Goal: Transaction & Acquisition: Purchase product/service

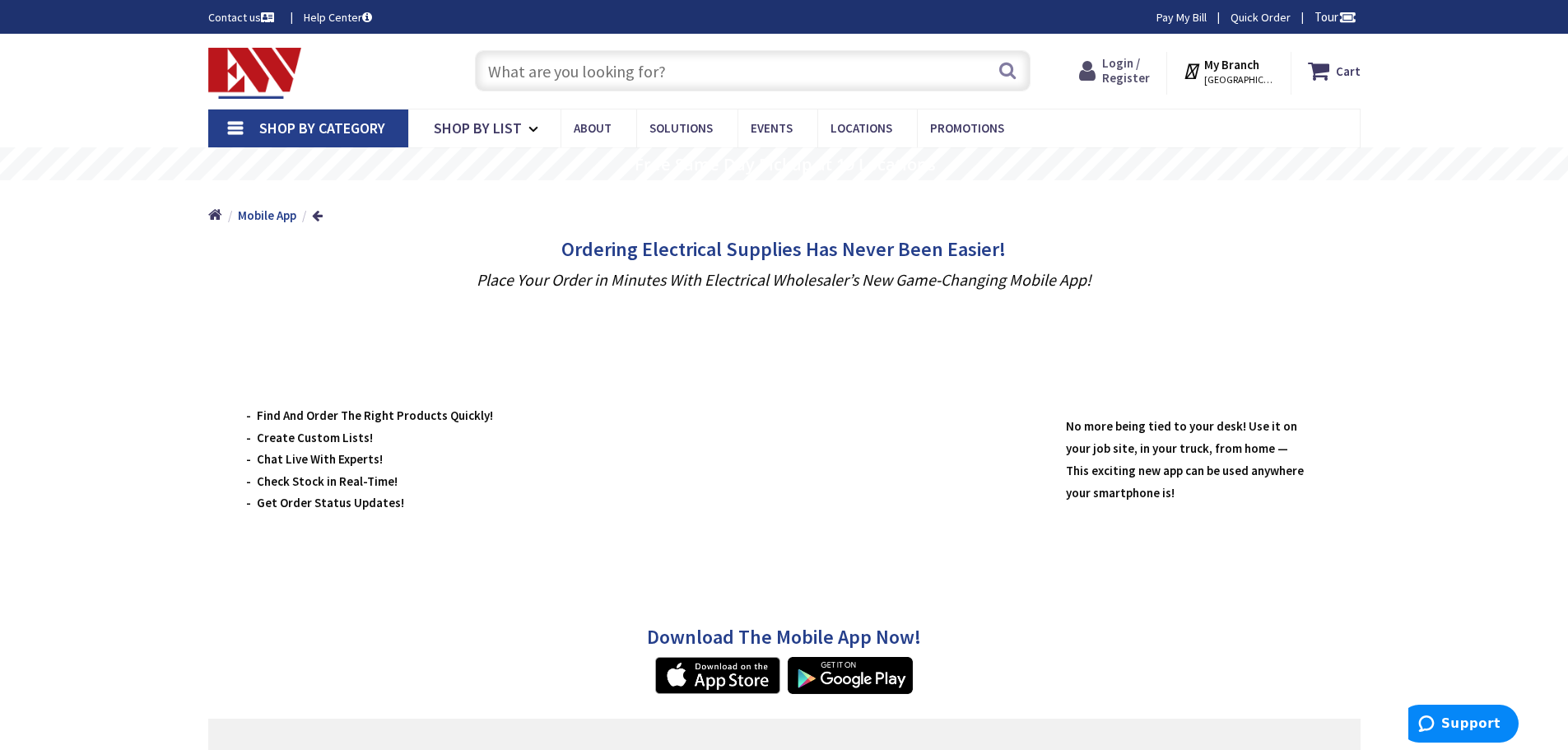
click at [1102, 69] on icon at bounding box center [1090, 71] width 23 height 30
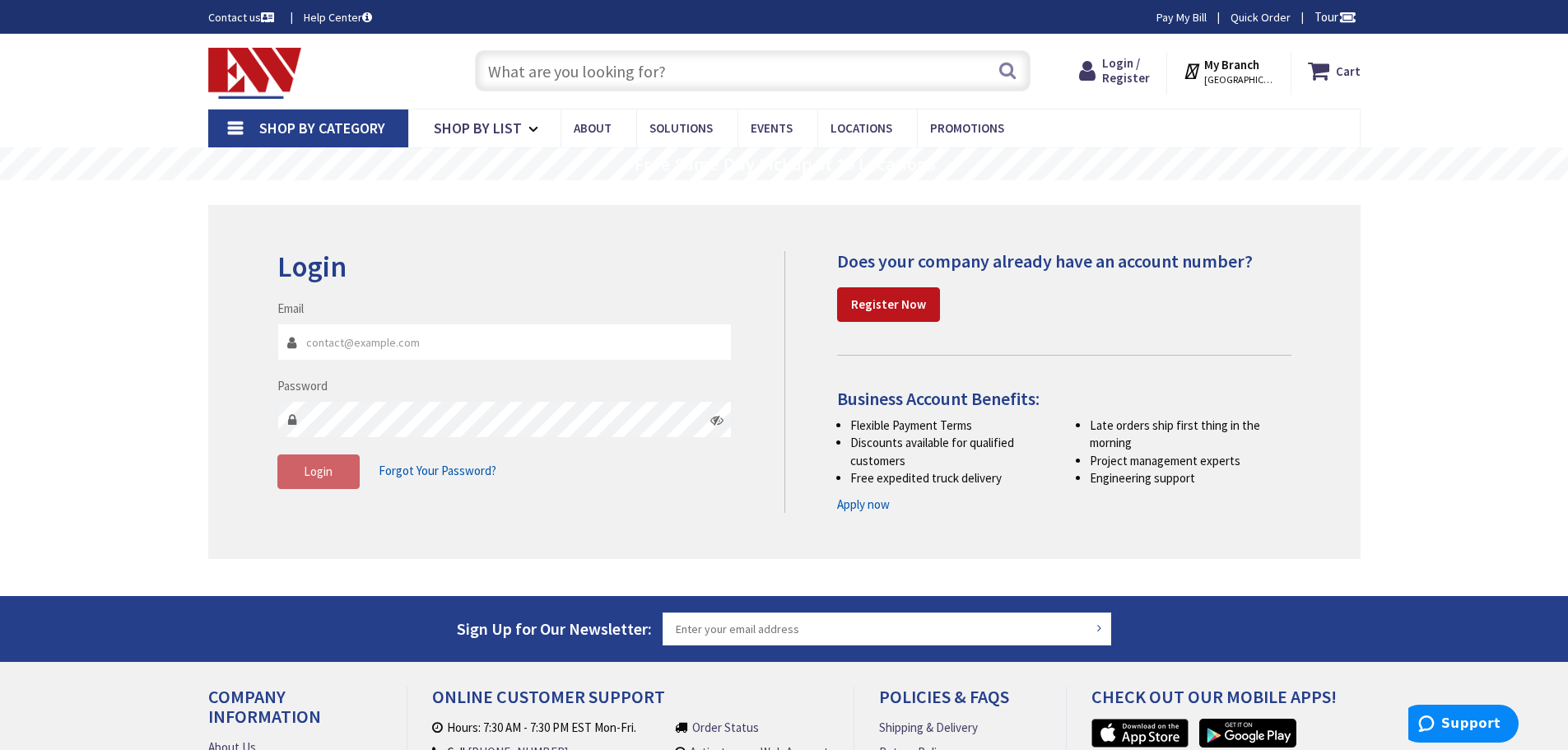
type input "[EMAIL_ADDRESS][DOMAIN_NAME]"
click at [341, 470] on button "Login" at bounding box center [319, 471] width 82 height 34
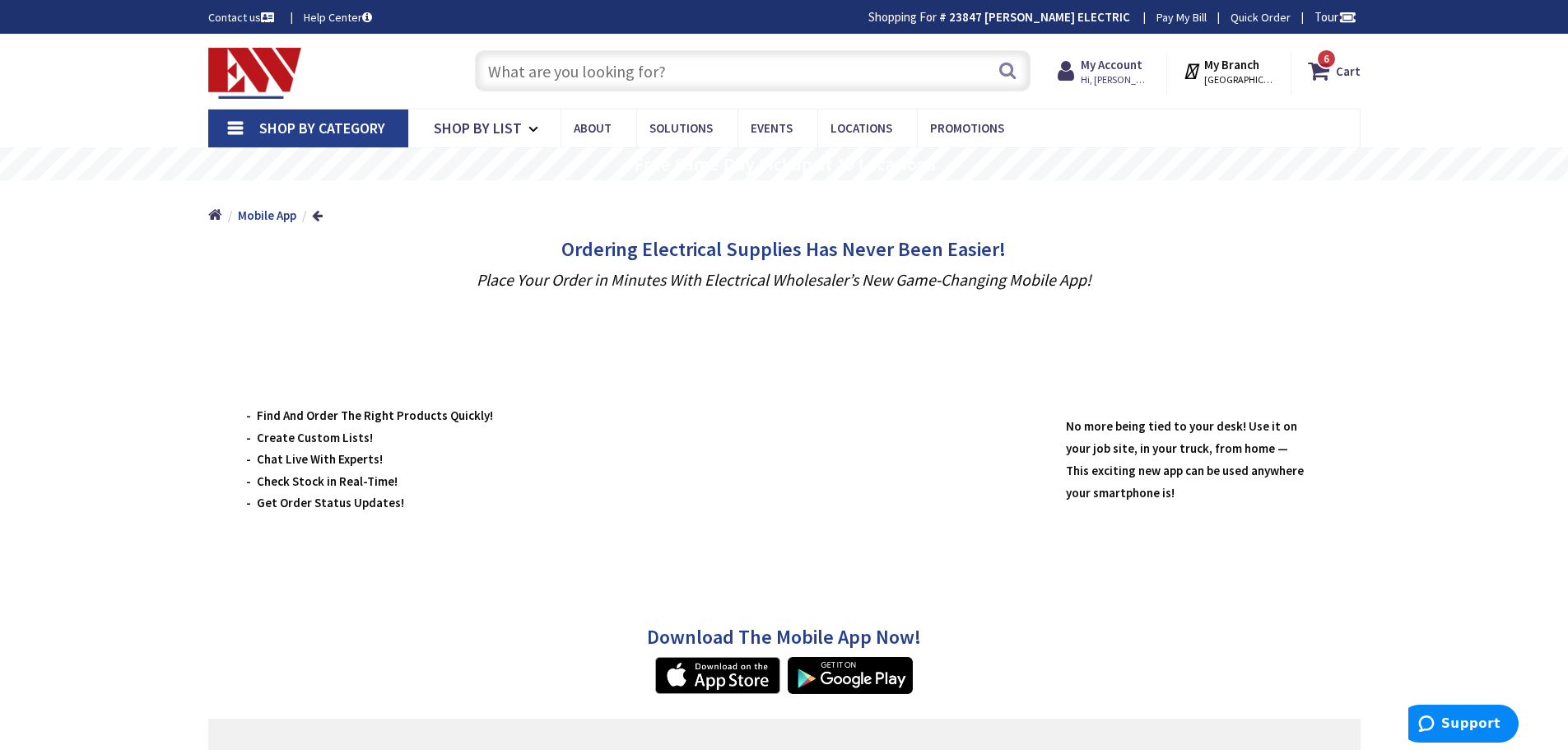
click at [642, 75] on input "text" at bounding box center [753, 71] width 555 height 41
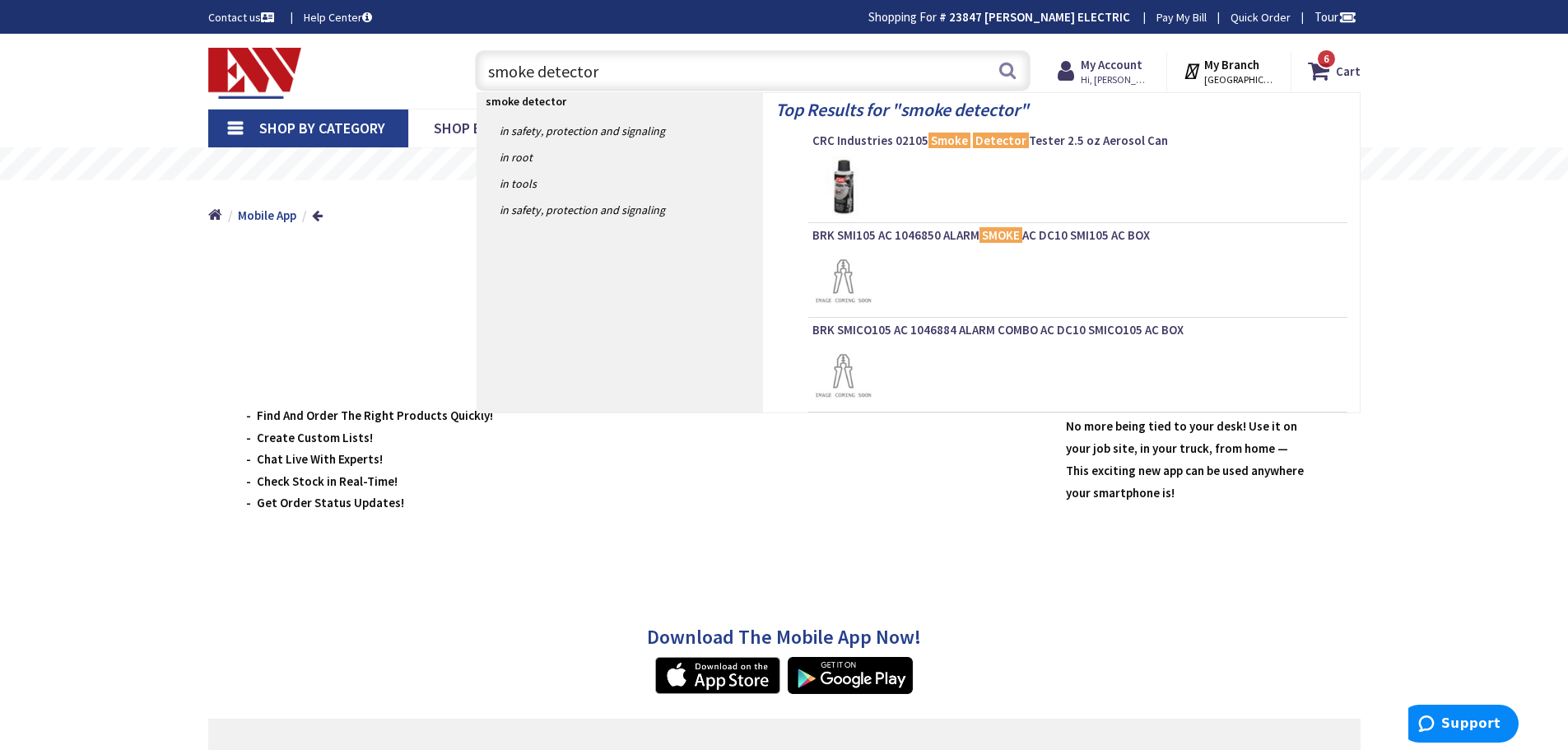
type input "smoke detectors"
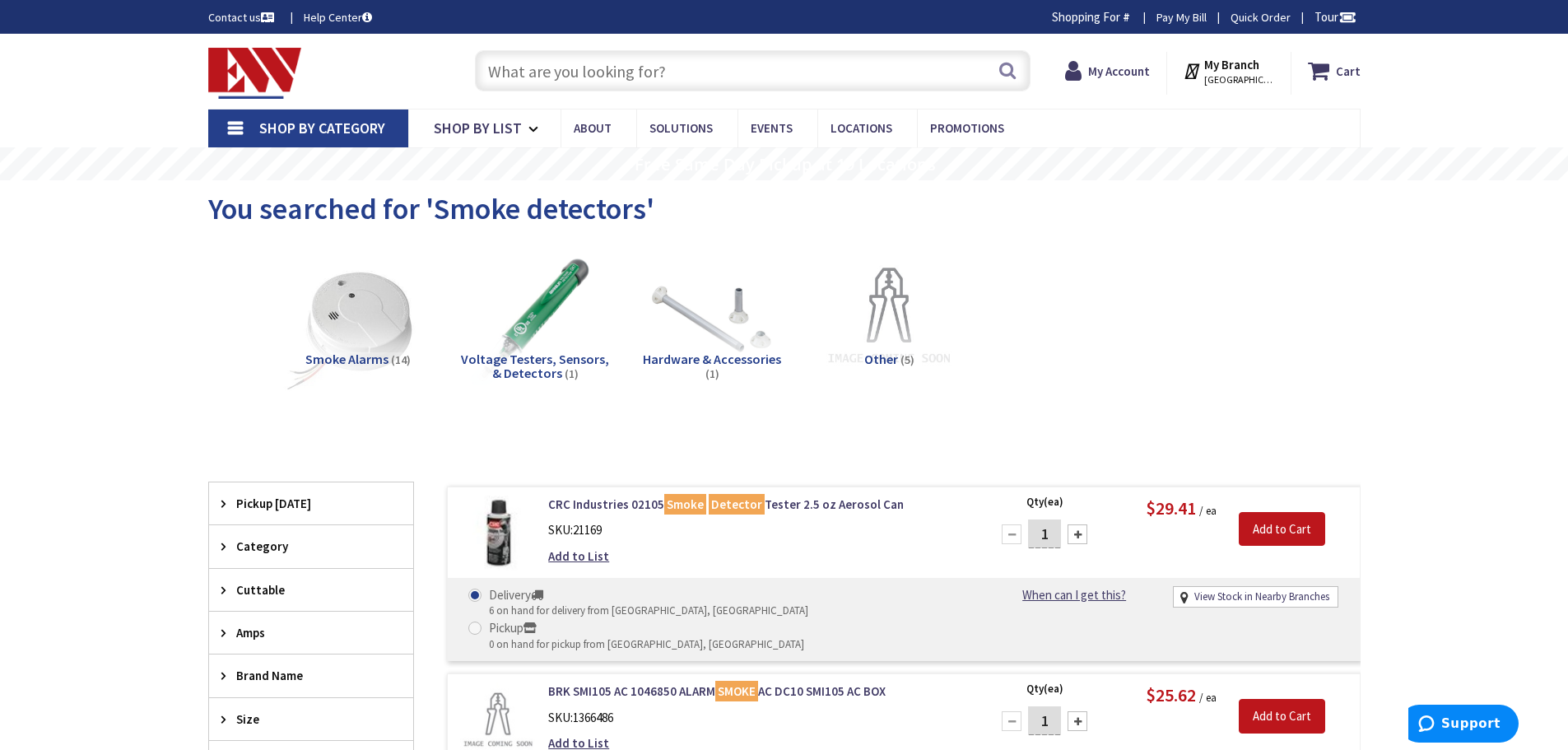
click at [398, 327] on img at bounding box center [358, 318] width 149 height 149
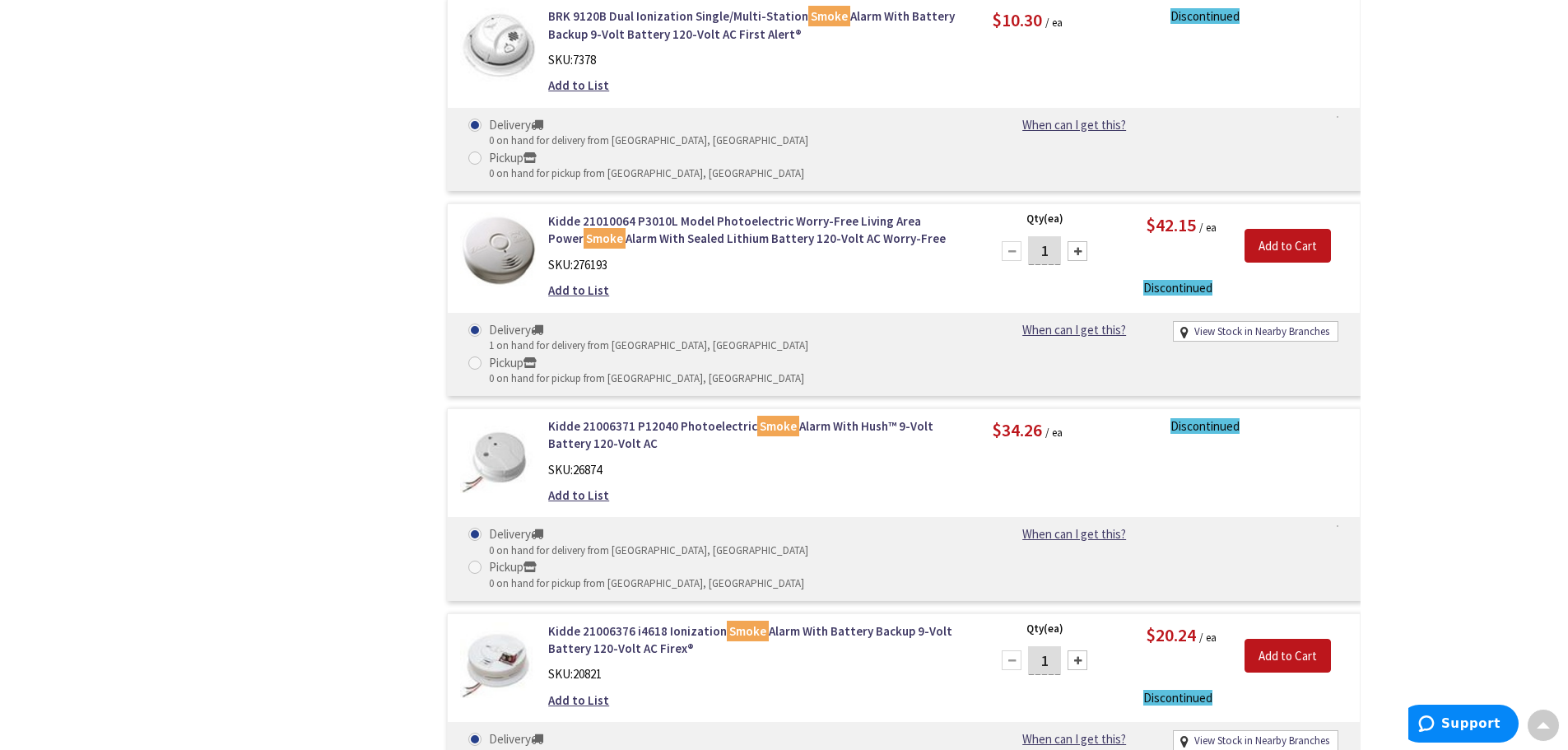
scroll to position [1111, 0]
